Goal: Communication & Community: Answer question/provide support

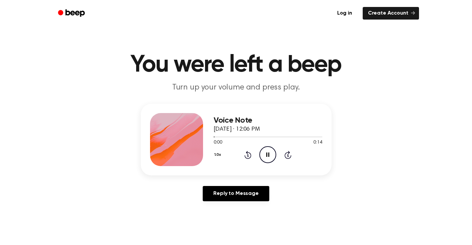
drag, startPoint x: 0, startPoint y: 0, endPoint x: 268, endPoint y: 153, distance: 308.2
click at [268, 153] on icon "Pause Audio" at bounding box center [267, 154] width 17 height 17
click at [268, 153] on icon "Play Audio" at bounding box center [267, 154] width 17 height 17
click at [268, 157] on icon "Play Audio" at bounding box center [267, 154] width 17 height 17
click at [411, 15] on icon at bounding box center [413, 13] width 4 height 4
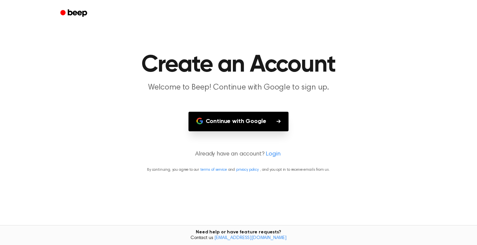
drag, startPoint x: 372, startPoint y: 166, endPoint x: 272, endPoint y: 153, distance: 101.2
click at [338, 163] on html "Create an Account Welcome to Beep! Continue with Google to sign up. Continue wi…" at bounding box center [238, 122] width 477 height 245
drag, startPoint x: 319, startPoint y: 152, endPoint x: 303, endPoint y: 157, distance: 17.0
click at [314, 157] on html "Create an Account Welcome to Beep! Continue with Google to sign up. Continue wi…" at bounding box center [238, 122] width 477 height 245
click at [276, 158] on html "Create an Account Welcome to Beep! Continue with Google to sign up. Continue wi…" at bounding box center [238, 122] width 477 height 245
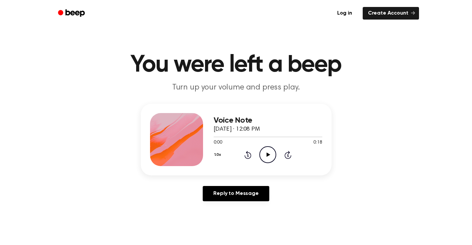
click at [266, 151] on icon "Play Audio" at bounding box center [267, 154] width 17 height 17
click at [249, 157] on icon "Rewind 5 seconds" at bounding box center [247, 154] width 7 height 9
click at [248, 156] on icon at bounding box center [248, 155] width 2 height 3
drag, startPoint x: 319, startPoint y: 198, endPoint x: 276, endPoint y: 154, distance: 61.1
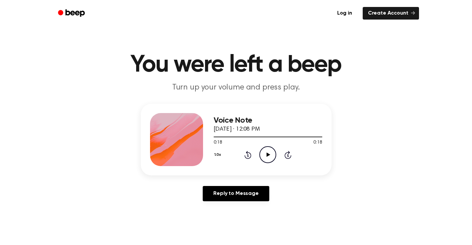
click at [314, 189] on div "Reply to Message" at bounding box center [236, 196] width 191 height 21
click at [251, 156] on icon at bounding box center [247, 155] width 7 height 8
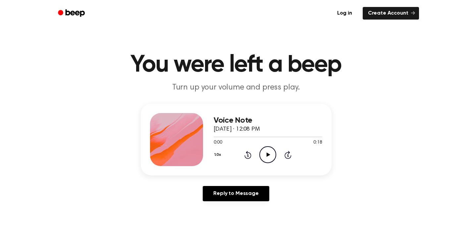
click at [268, 156] on icon "Play Audio" at bounding box center [267, 154] width 17 height 17
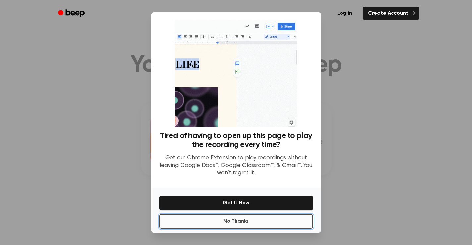
click at [261, 225] on button "No Thanks" at bounding box center [236, 221] width 154 height 15
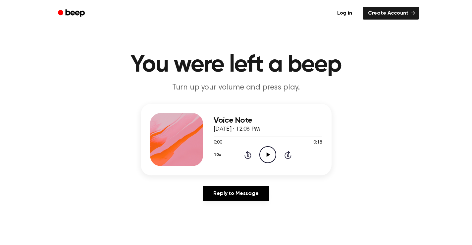
click at [263, 152] on icon "Play Audio" at bounding box center [267, 154] width 17 height 17
